Goal: Task Accomplishment & Management: Manage account settings

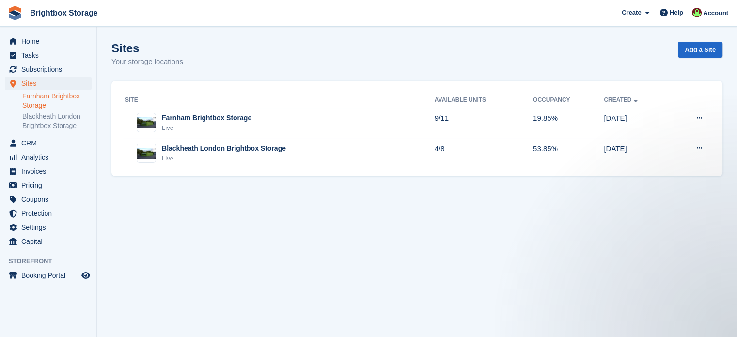
click at [56, 99] on link "Farnham Brightbox Storage" at bounding box center [56, 101] width 69 height 18
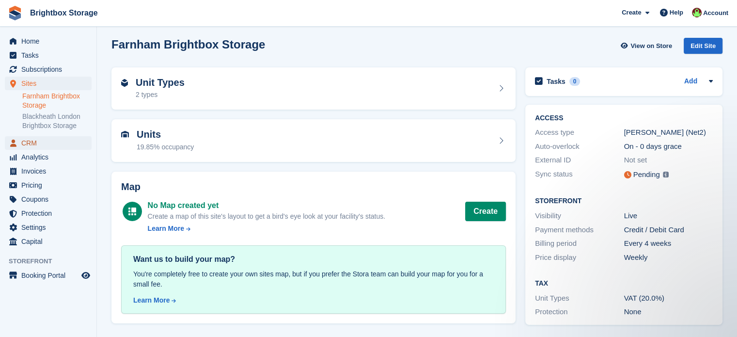
click at [33, 141] on span "CRM" at bounding box center [50, 143] width 58 height 14
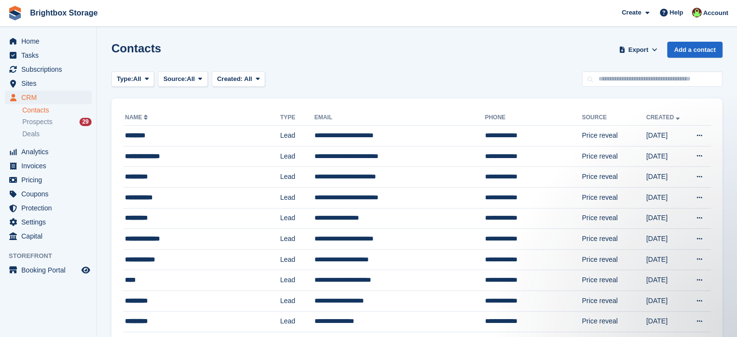
click at [43, 110] on link "Contacts" at bounding box center [56, 110] width 69 height 9
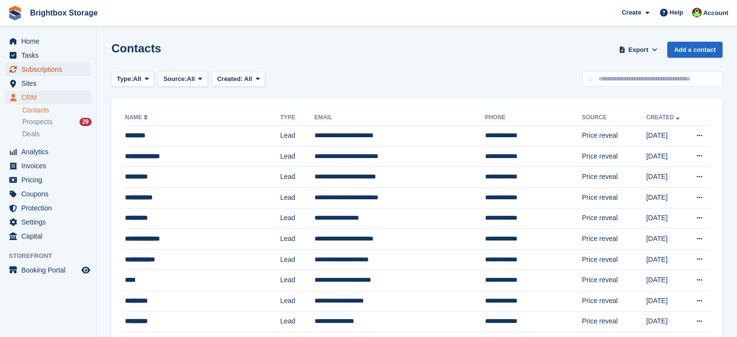
click at [39, 71] on span "Subscriptions" at bounding box center [50, 69] width 58 height 14
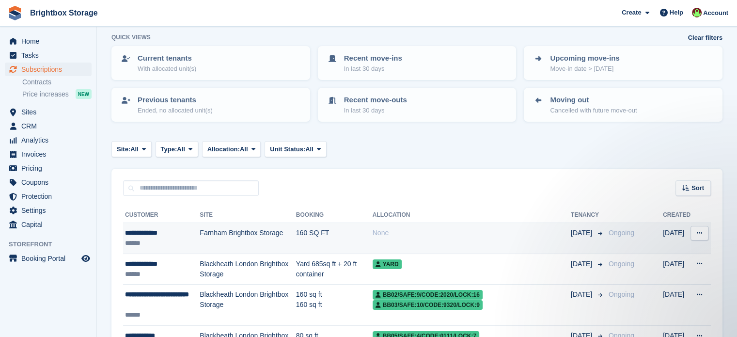
scroll to position [48, 0]
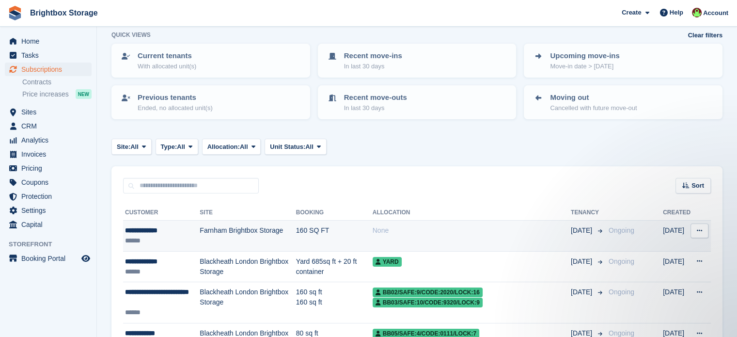
click at [698, 230] on icon at bounding box center [698, 230] width 5 height 6
click at [401, 228] on div "None" at bounding box center [471, 230] width 198 height 10
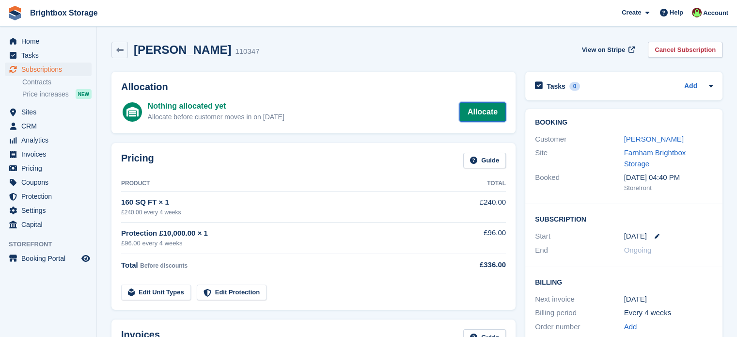
click at [484, 110] on link "Allocate" at bounding box center [482, 111] width 46 height 19
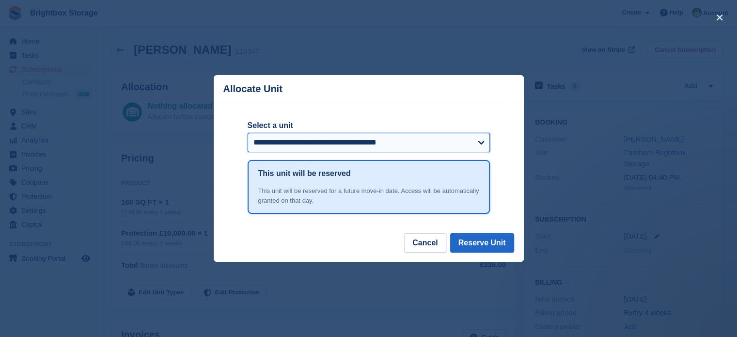
click at [477, 141] on select "**********" at bounding box center [368, 142] width 242 height 19
select select "******"
click at [247, 134] on select "**********" at bounding box center [368, 142] width 242 height 19
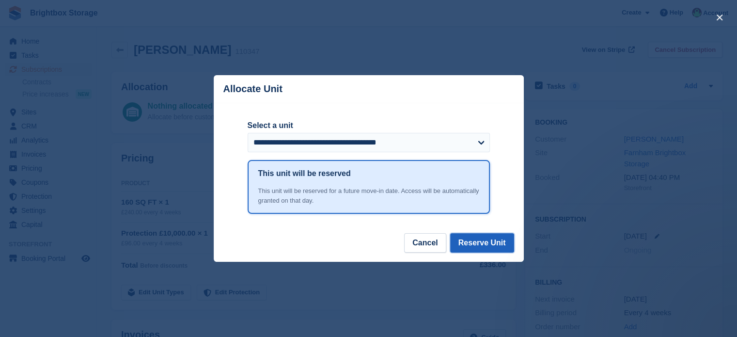
click at [493, 243] on button "Reserve Unit" at bounding box center [482, 242] width 64 height 19
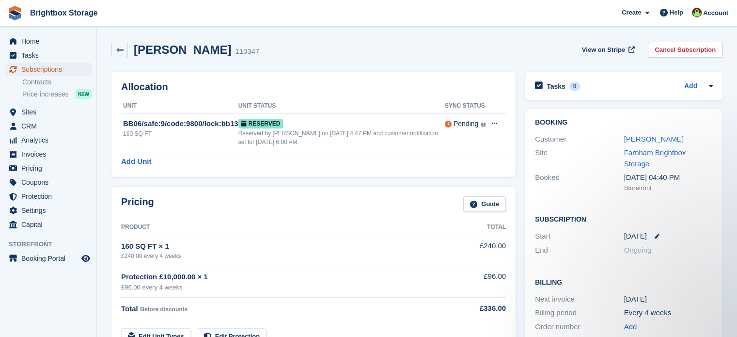
click at [50, 67] on span "Subscriptions" at bounding box center [50, 69] width 58 height 14
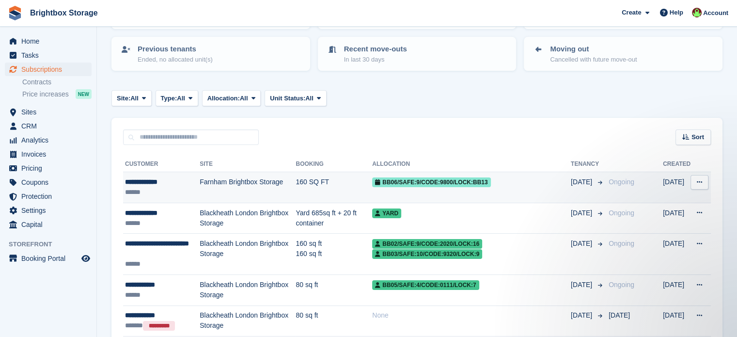
click at [700, 180] on icon at bounding box center [698, 182] width 5 height 6
click at [527, 185] on div "BB06/safe:9/code:9800/lock:bb13" at bounding box center [471, 182] width 199 height 10
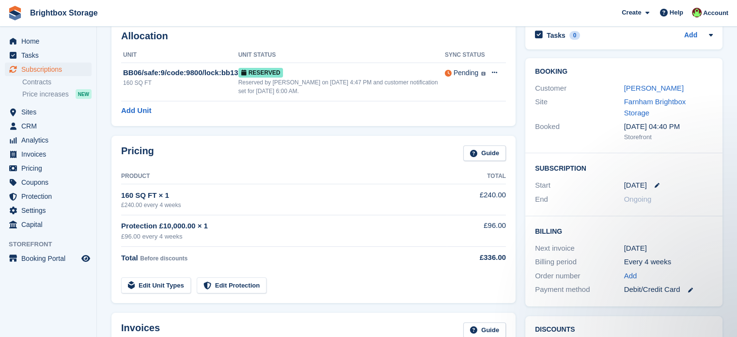
scroll to position [48, 0]
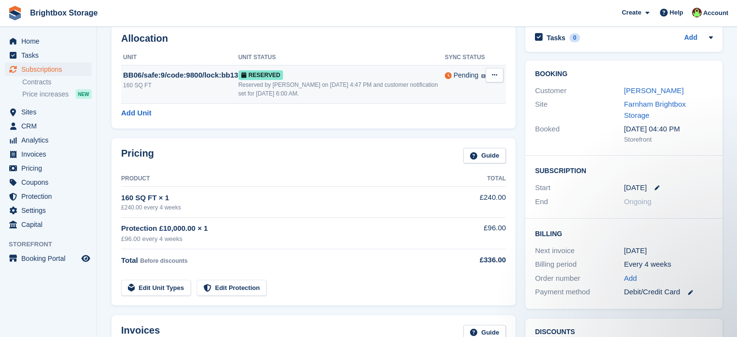
click at [391, 77] on div "Reserved" at bounding box center [341, 75] width 206 height 10
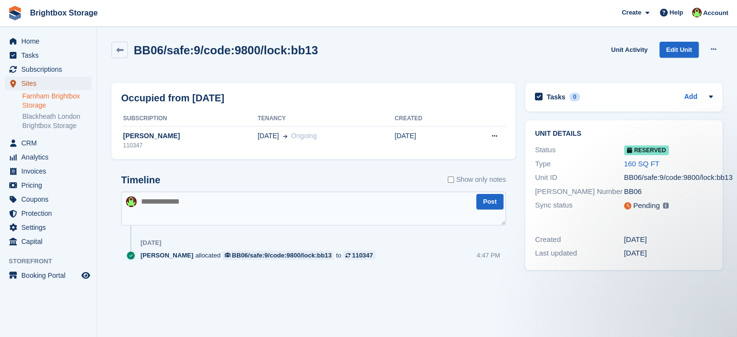
click at [29, 84] on span "Sites" at bounding box center [50, 84] width 58 height 14
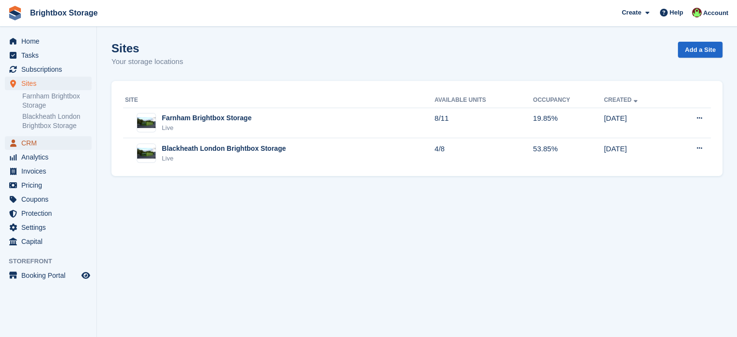
click at [26, 144] on span "CRM" at bounding box center [50, 143] width 58 height 14
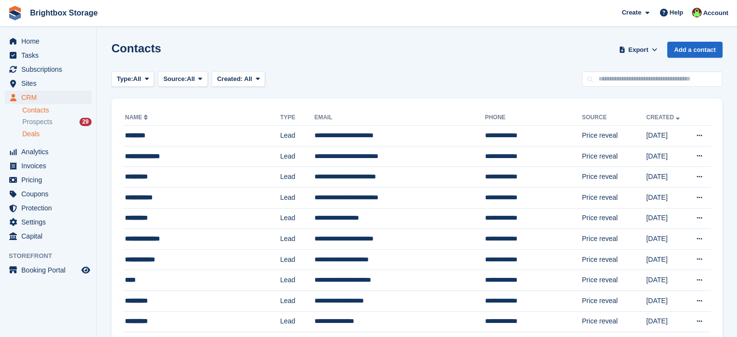
click at [30, 137] on span "Deals" at bounding box center [30, 133] width 17 height 9
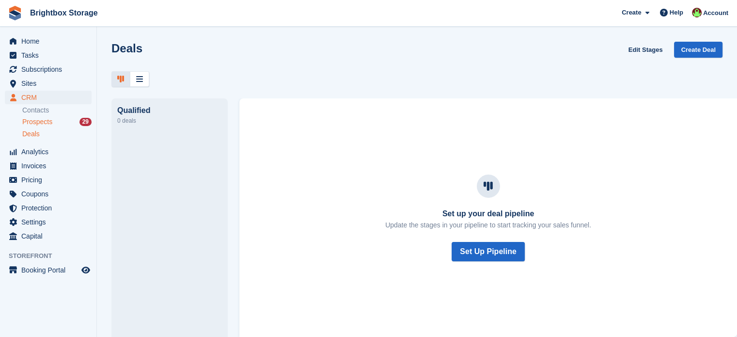
click at [31, 124] on span "Prospects" at bounding box center [37, 121] width 30 height 9
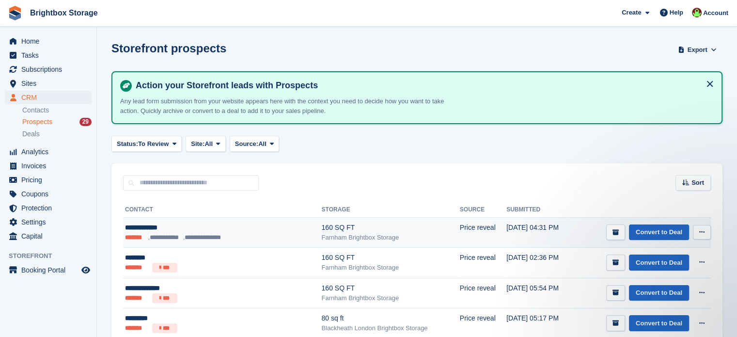
click at [231, 229] on div "**********" at bounding box center [200, 227] width 150 height 10
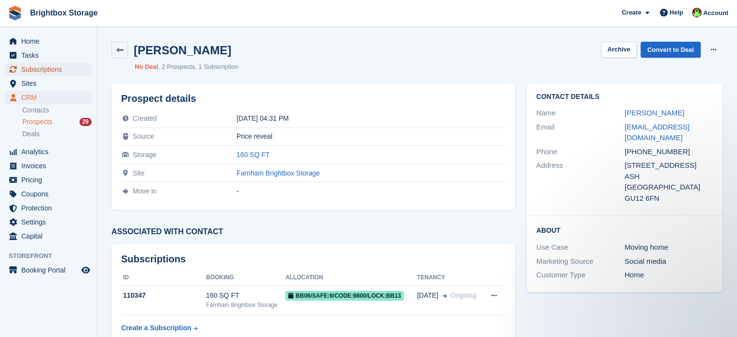
click at [36, 67] on span "Subscriptions" at bounding box center [50, 69] width 58 height 14
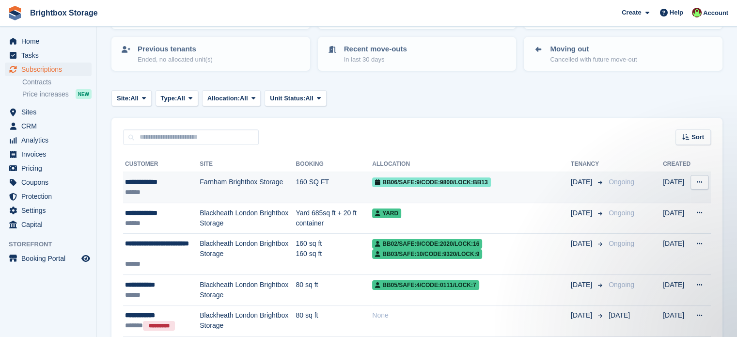
click at [504, 188] on td "BB06/safe:9/code:9800/lock:bb13" at bounding box center [471, 187] width 199 height 31
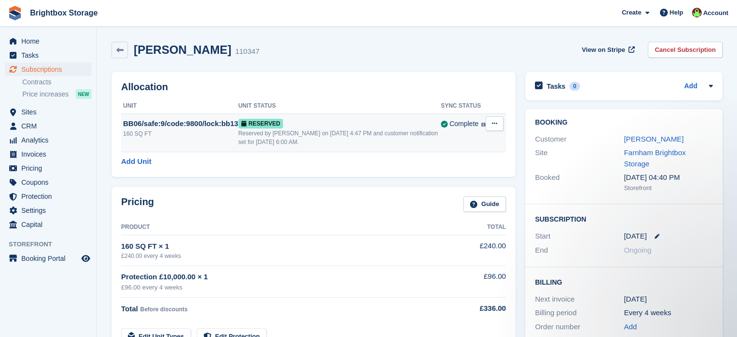
click at [502, 124] on button at bounding box center [494, 123] width 18 height 15
click at [462, 142] on p "Grant Early Access" at bounding box center [457, 142] width 84 height 13
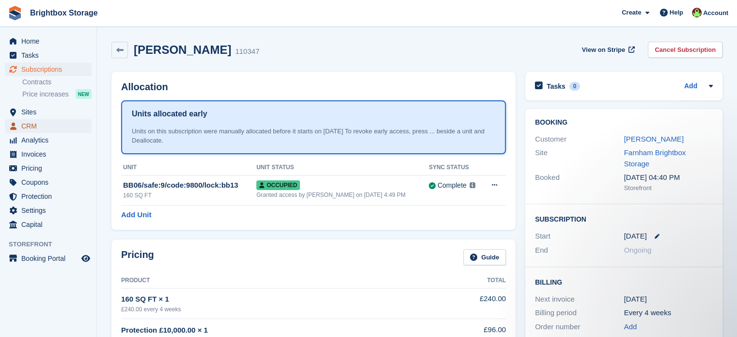
click at [37, 127] on span "CRM" at bounding box center [50, 126] width 58 height 14
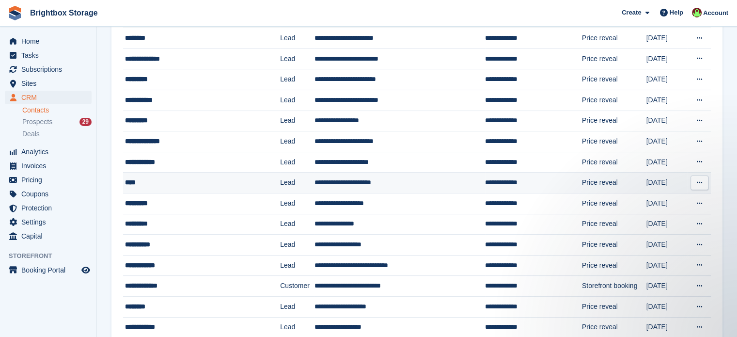
scroll to position [194, 0]
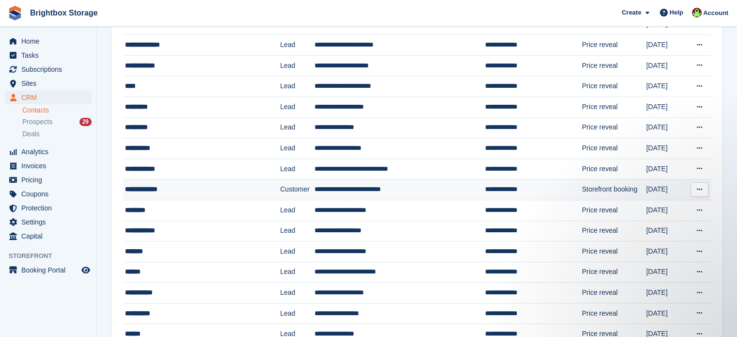
click at [218, 193] on td "**********" at bounding box center [201, 189] width 157 height 21
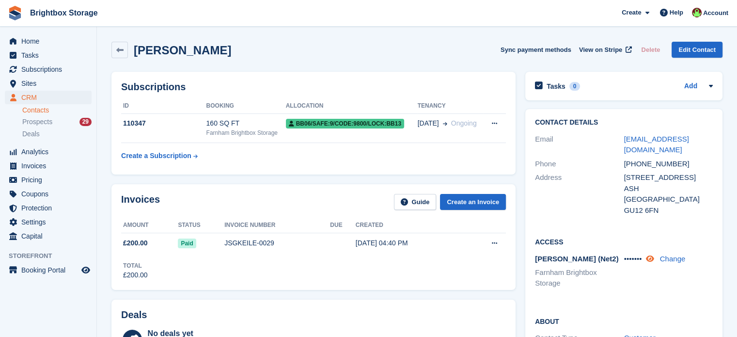
click at [653, 261] on icon at bounding box center [649, 258] width 8 height 7
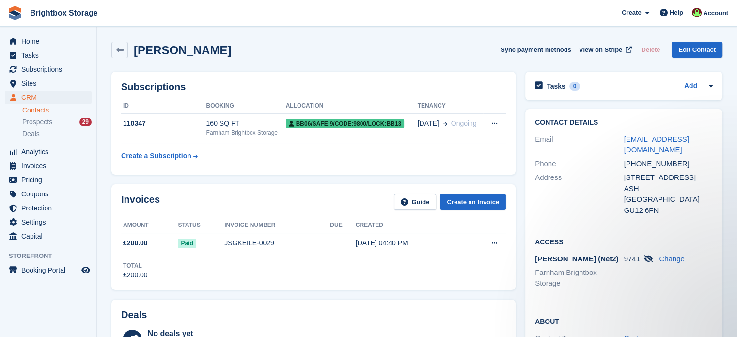
click at [631, 258] on span "9741" at bounding box center [632, 258] width 16 height 8
copy div "9741"
click at [54, 122] on div "Prospects 29" at bounding box center [56, 121] width 69 height 9
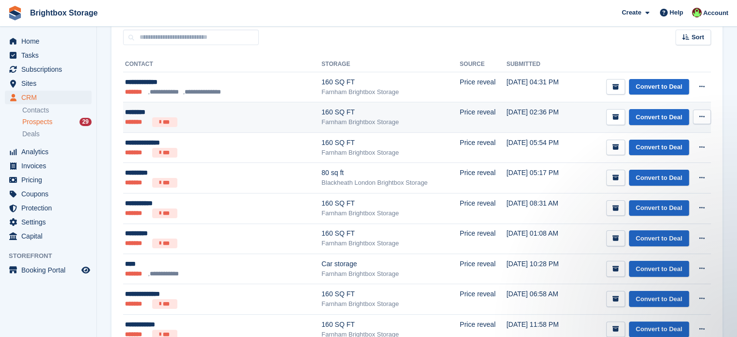
click at [702, 112] on button at bounding box center [702, 116] width 18 height 15
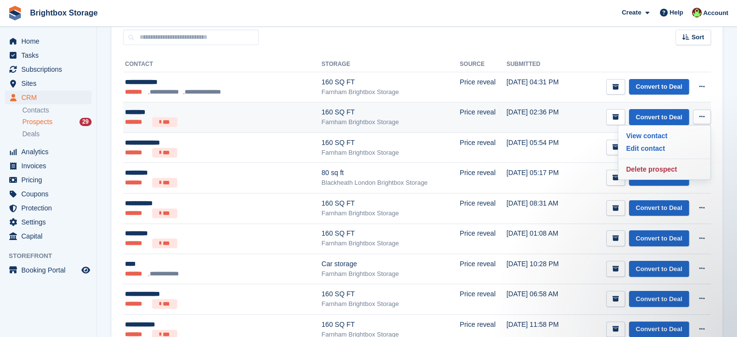
click at [702, 112] on button at bounding box center [702, 116] width 18 height 15
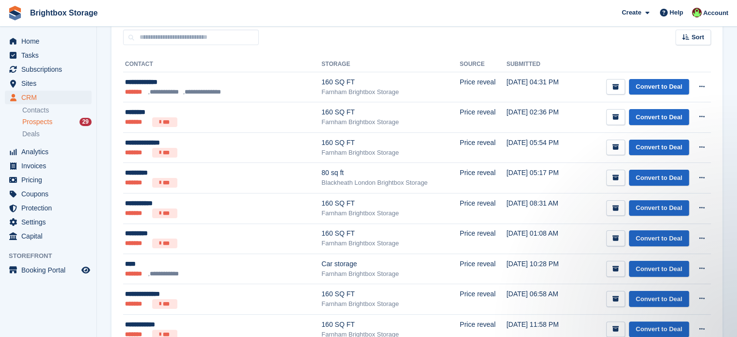
drag, startPoint x: 228, startPoint y: 119, endPoint x: 41, endPoint y: 123, distance: 187.0
click at [41, 123] on span "Prospects" at bounding box center [37, 121] width 30 height 9
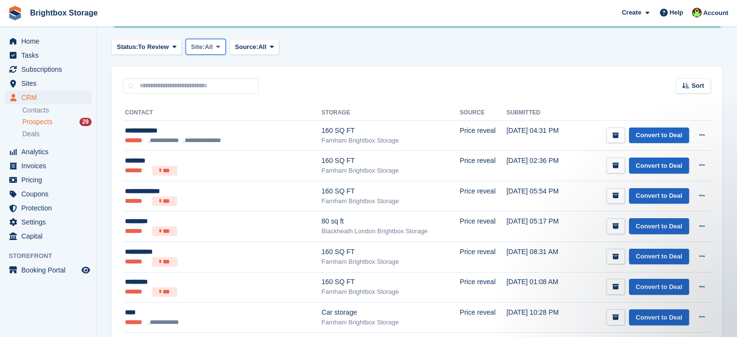
click at [216, 50] on span at bounding box center [218, 47] width 8 height 8
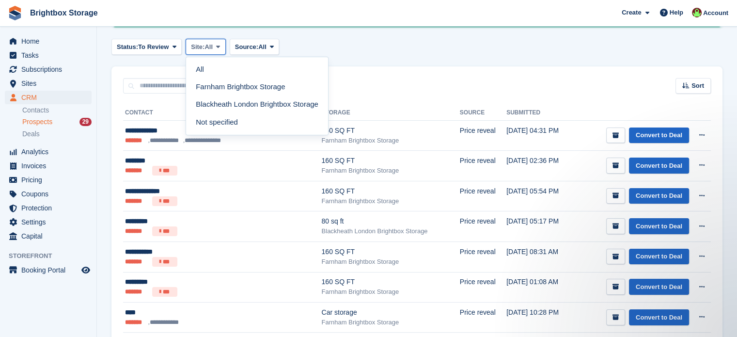
click at [216, 50] on span at bounding box center [218, 47] width 8 height 8
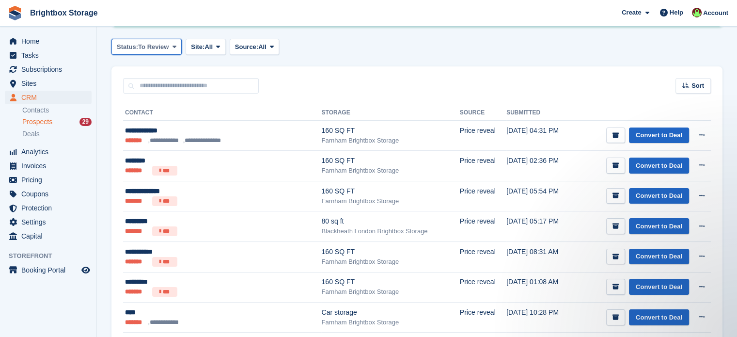
click at [147, 47] on span "To Review" at bounding box center [153, 47] width 31 height 10
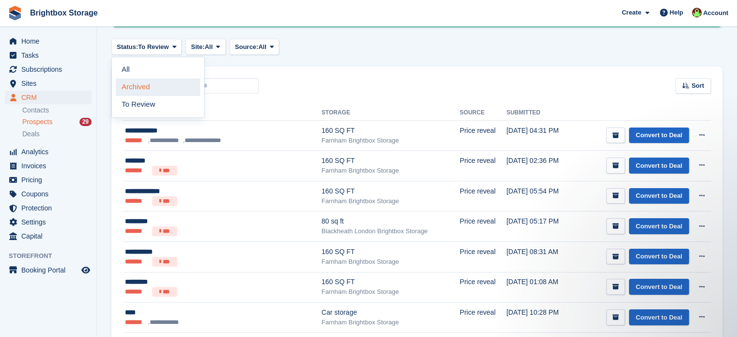
click at [159, 89] on link "Archived" at bounding box center [158, 86] width 84 height 17
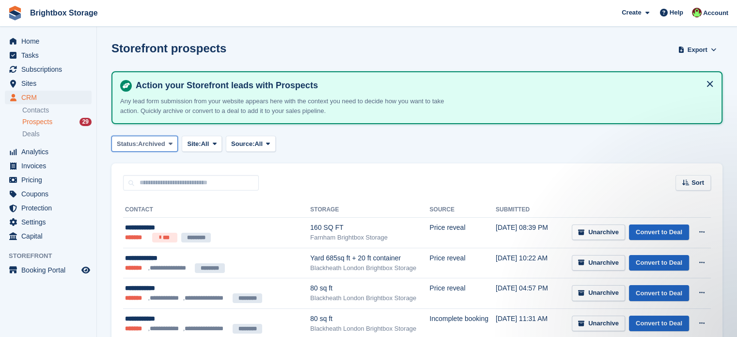
click at [169, 145] on icon at bounding box center [171, 143] width 4 height 6
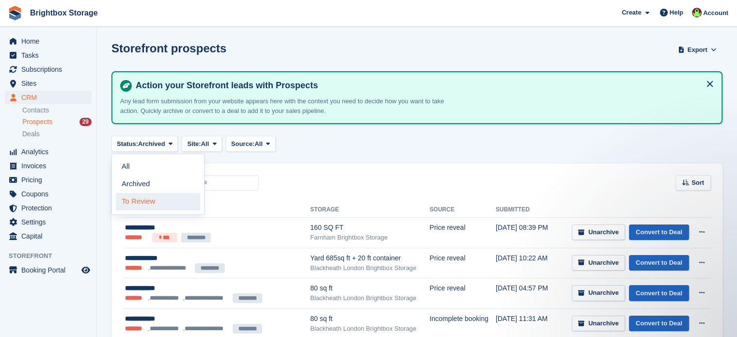
click at [162, 196] on link "To Review" at bounding box center [158, 201] width 84 height 17
